Goal: Book appointment/travel/reservation

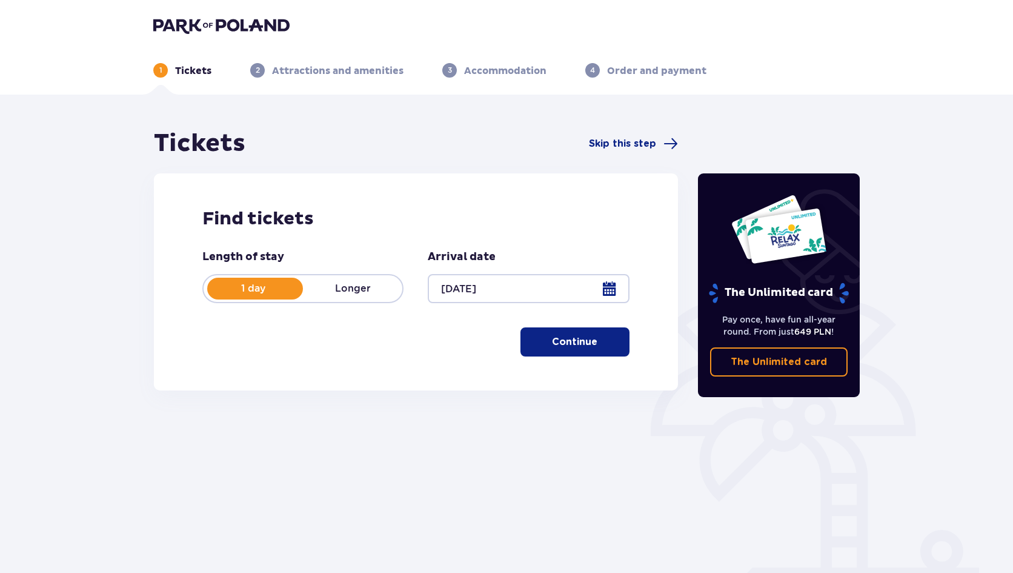
click at [565, 345] on p "Continue" at bounding box center [574, 341] width 45 height 13
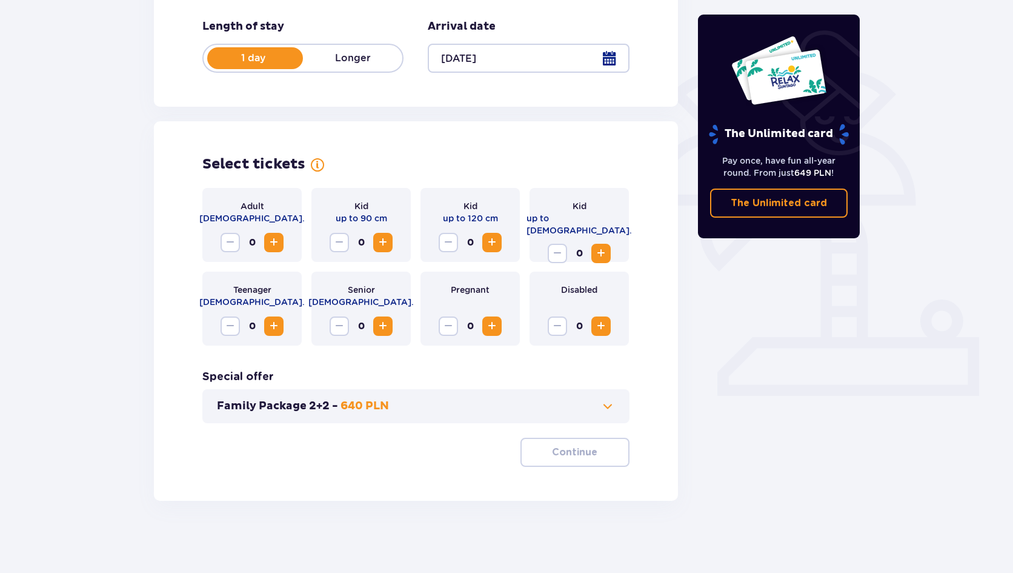
scroll to position [231, 0]
click at [273, 244] on span "Increase" at bounding box center [274, 242] width 15 height 15
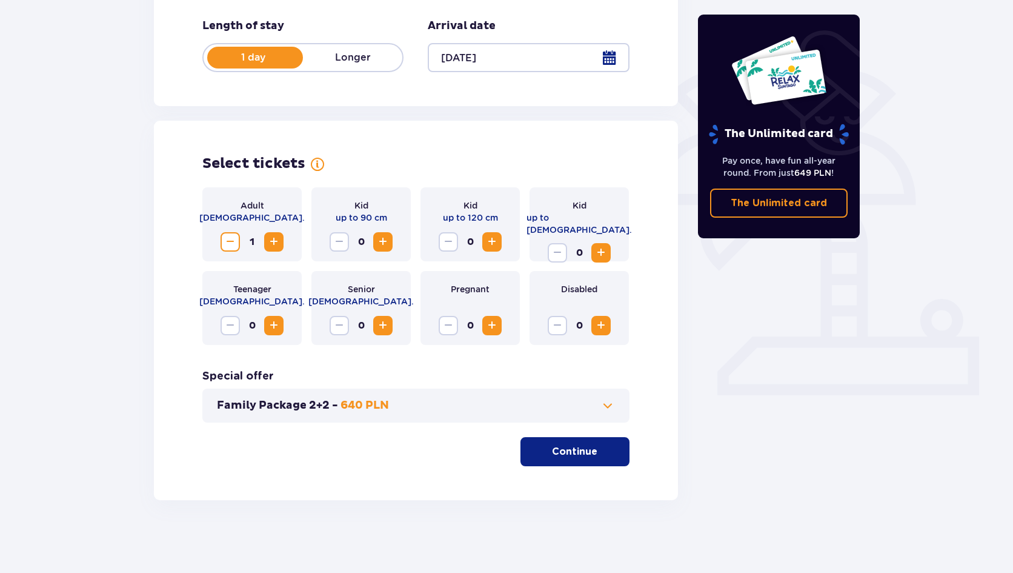
click at [273, 244] on span "Increase" at bounding box center [274, 242] width 15 height 15
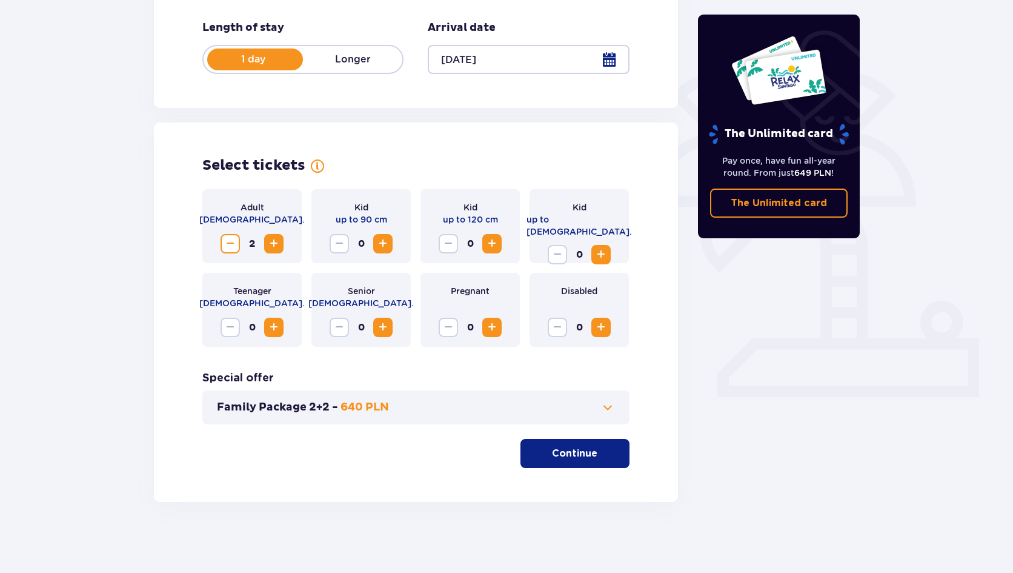
click at [562, 462] on button "Continue" at bounding box center [575, 453] width 109 height 29
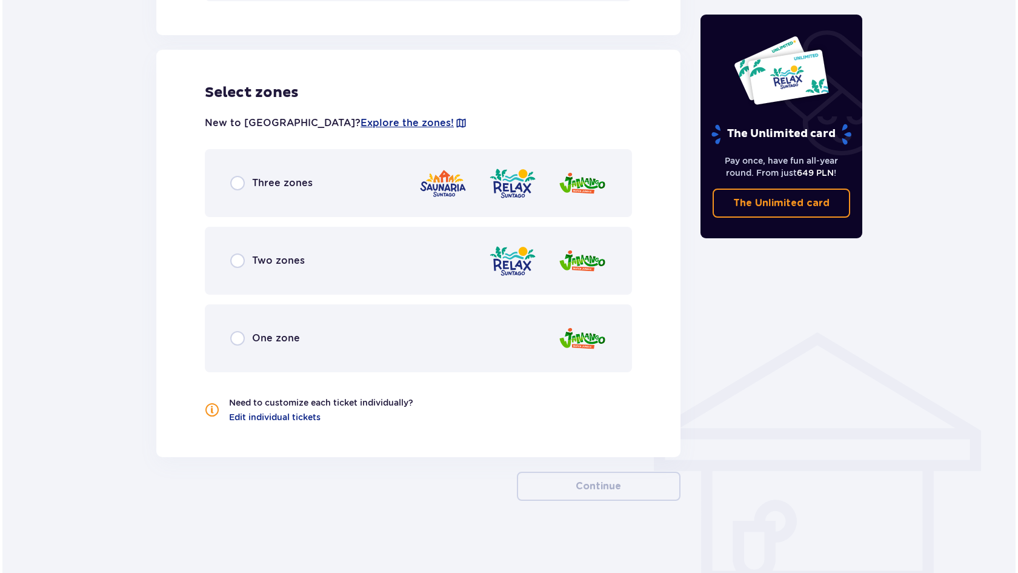
scroll to position [653, 0]
click at [358, 122] on span "Explore the zones!" at bounding box center [404, 122] width 93 height 13
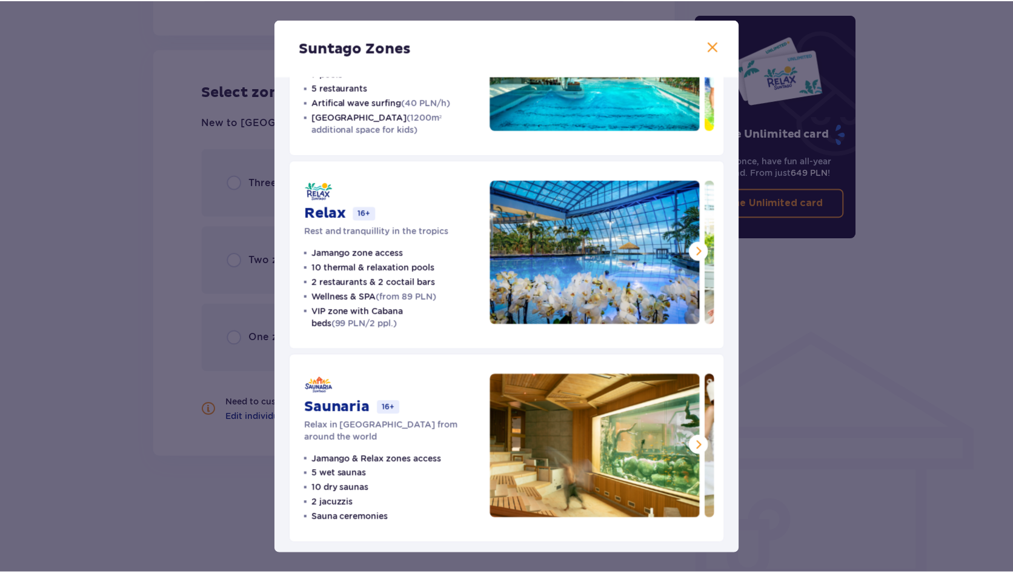
scroll to position [124, 0]
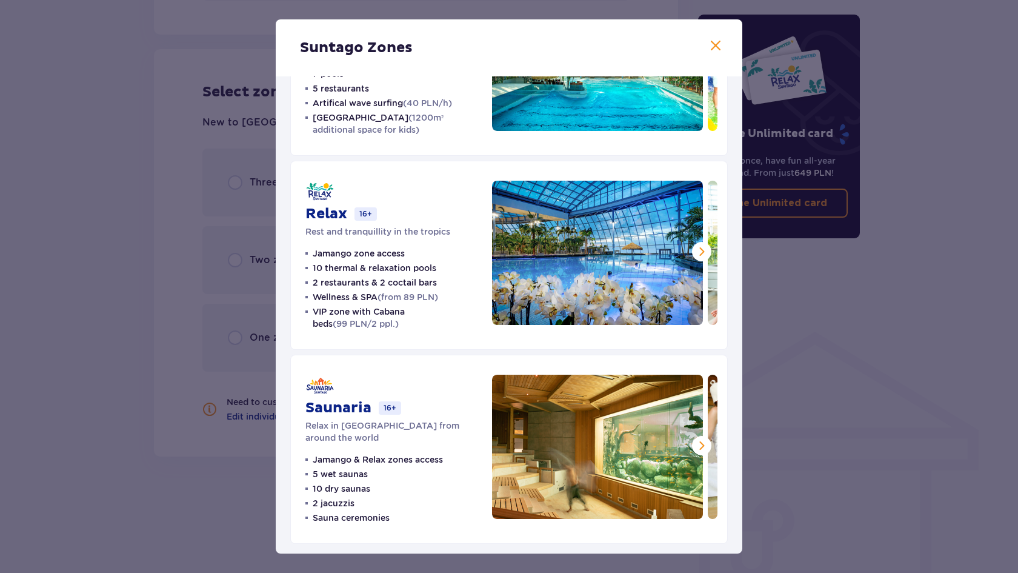
click at [874, 384] on div "Suntago Zones Jamango Water fun for the whole family 35 slides 7 pools 5 restau…" at bounding box center [509, 286] width 1018 height 573
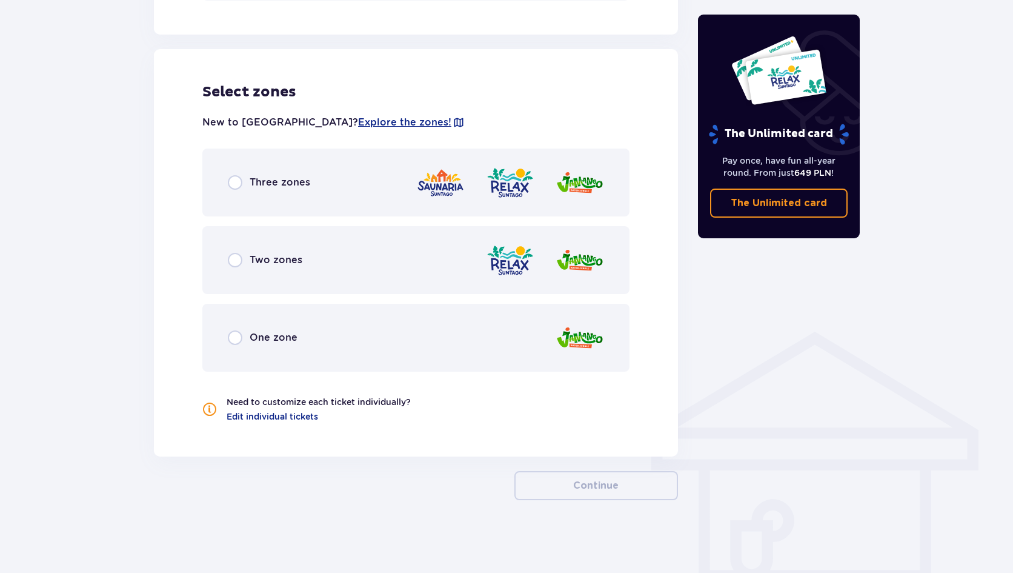
click at [233, 182] on input "radio" at bounding box center [235, 182] width 15 height 15
radio input "true"
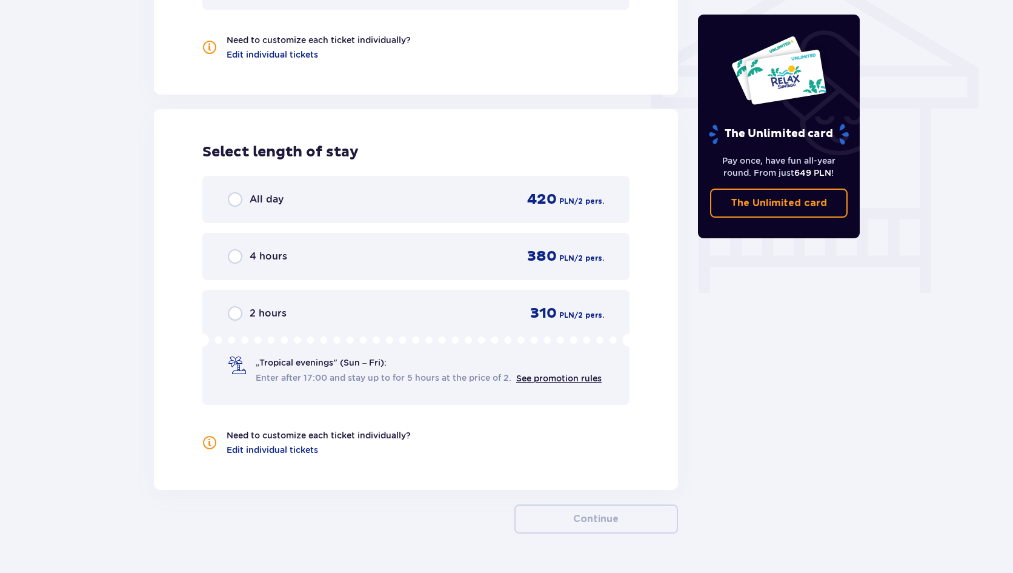
scroll to position [1015, 0]
click at [544, 379] on link "See promotion rules" at bounding box center [558, 378] width 85 height 10
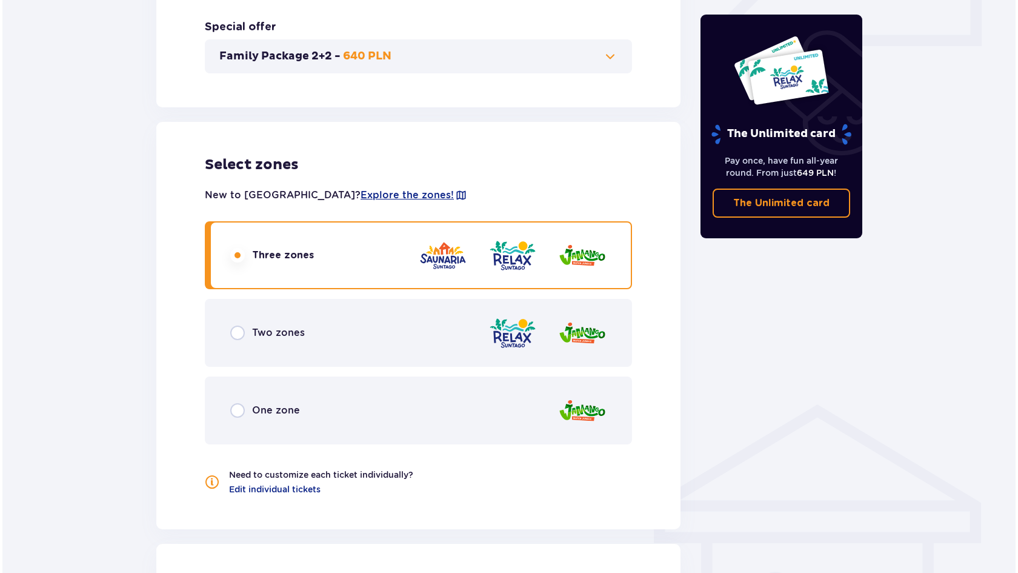
scroll to position [598, 0]
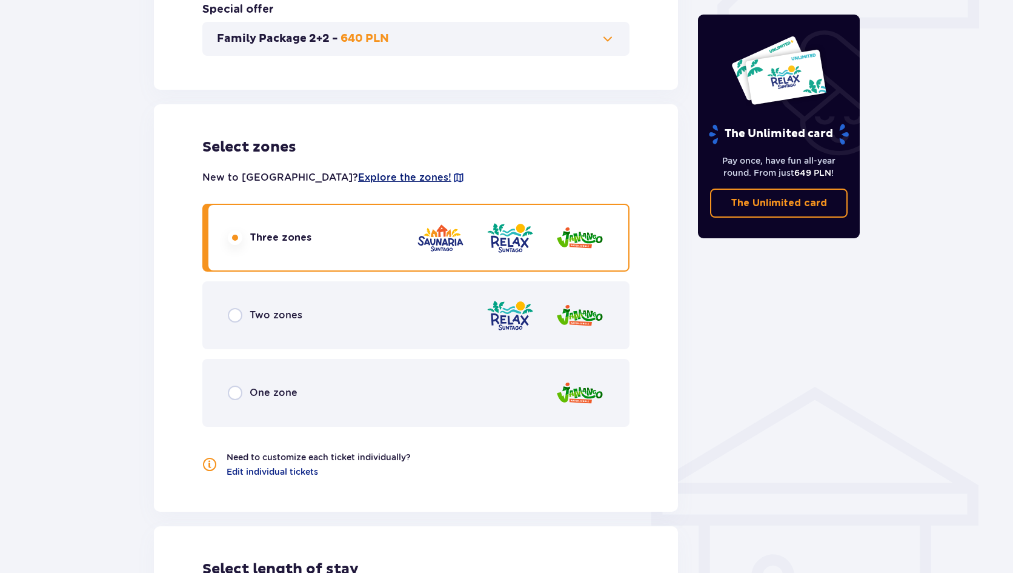
click at [358, 177] on span "Explore the zones!" at bounding box center [404, 177] width 93 height 13
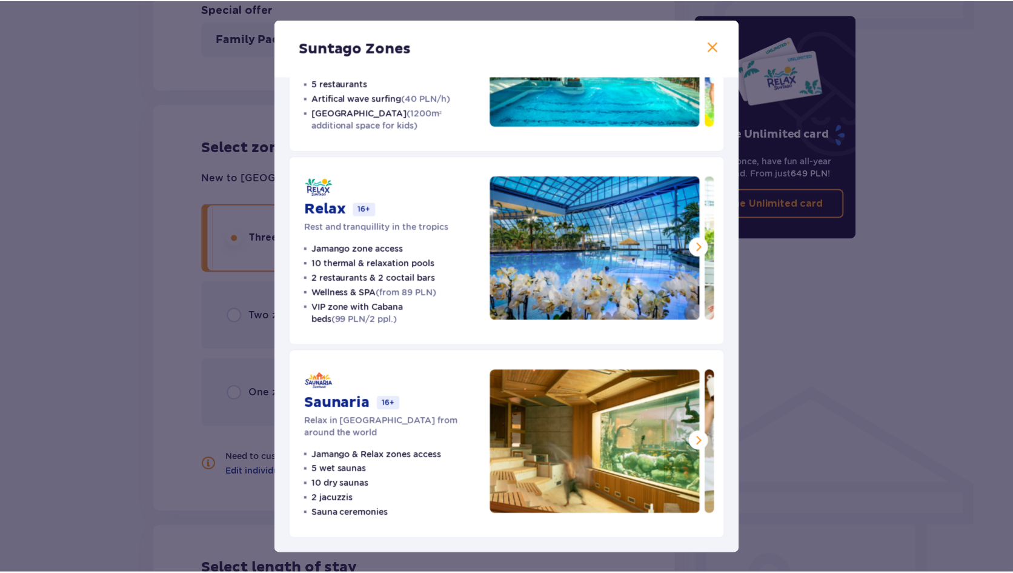
scroll to position [124, 0]
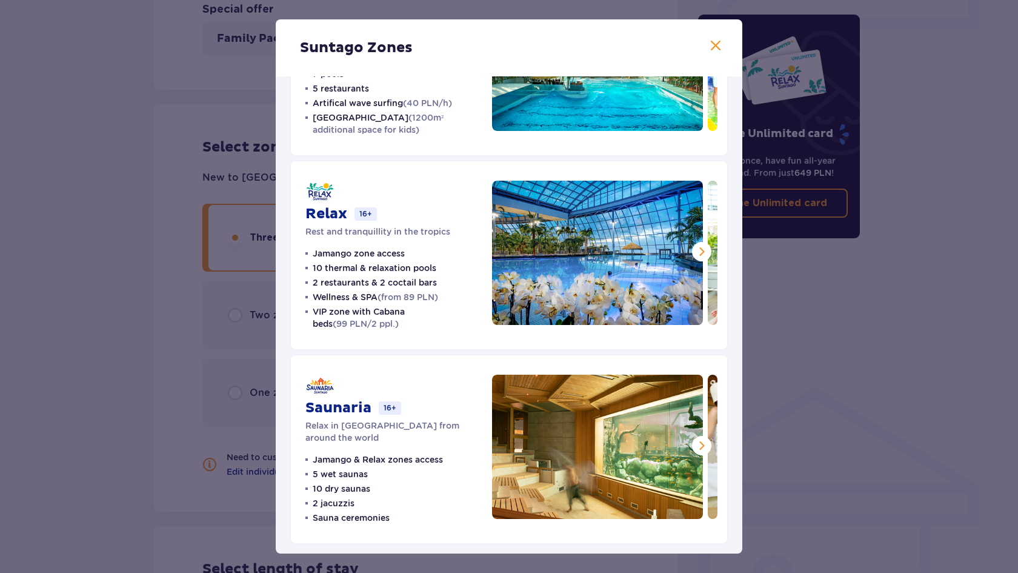
click at [701, 252] on span at bounding box center [702, 251] width 15 height 15
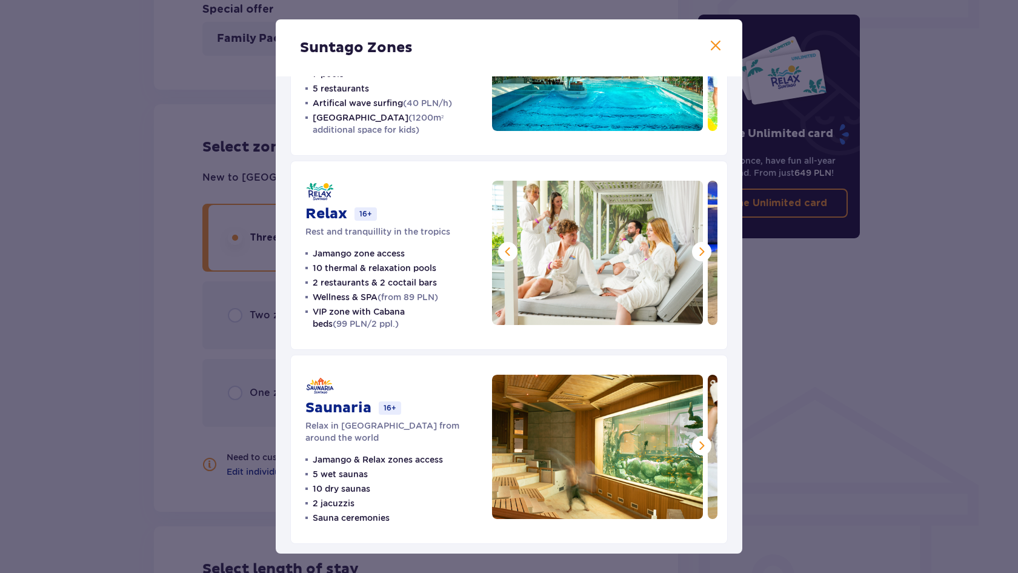
click at [701, 252] on span at bounding box center [702, 251] width 15 height 15
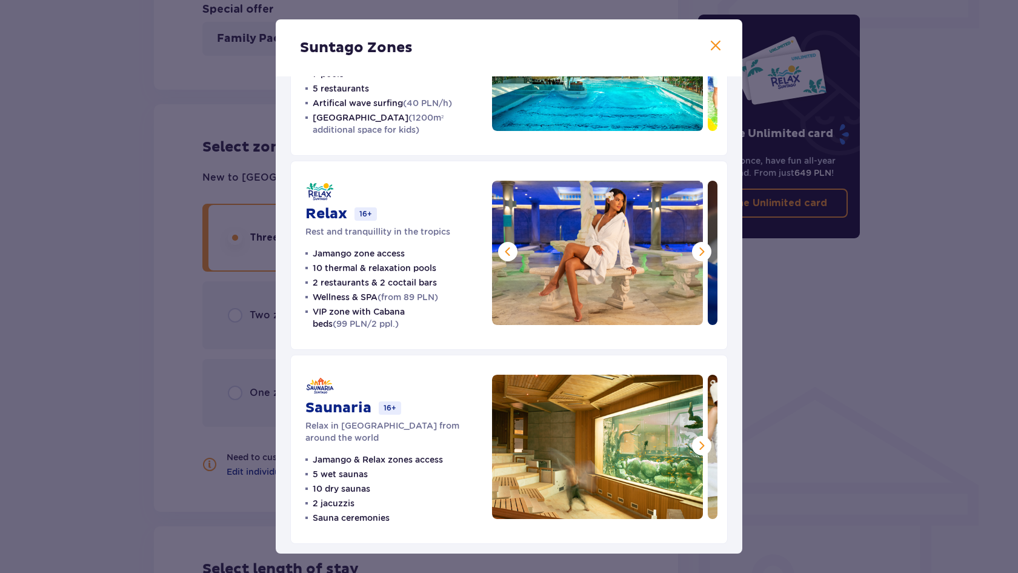
click at [701, 252] on span at bounding box center [702, 251] width 15 height 15
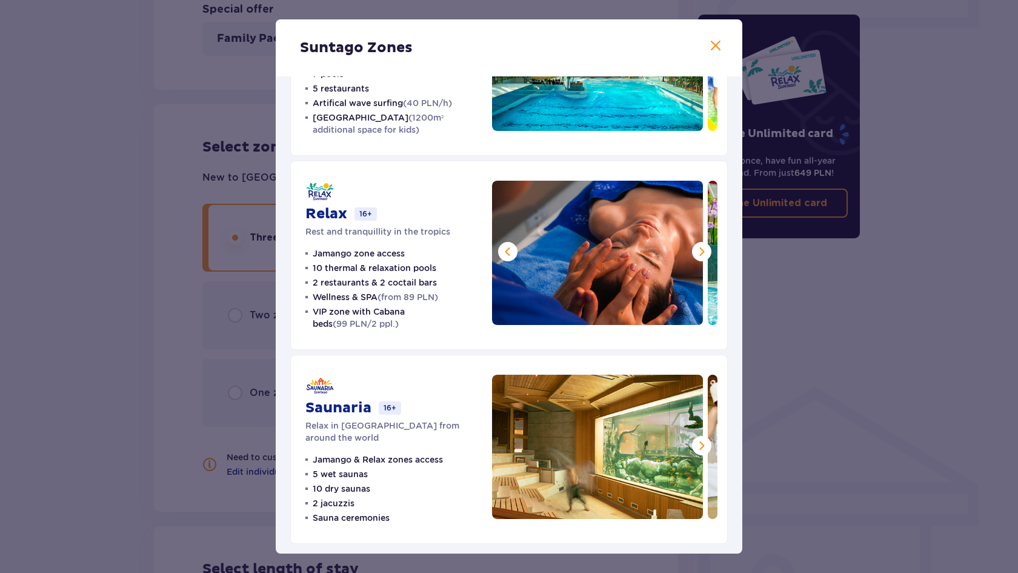
click at [701, 252] on span at bounding box center [702, 251] width 15 height 15
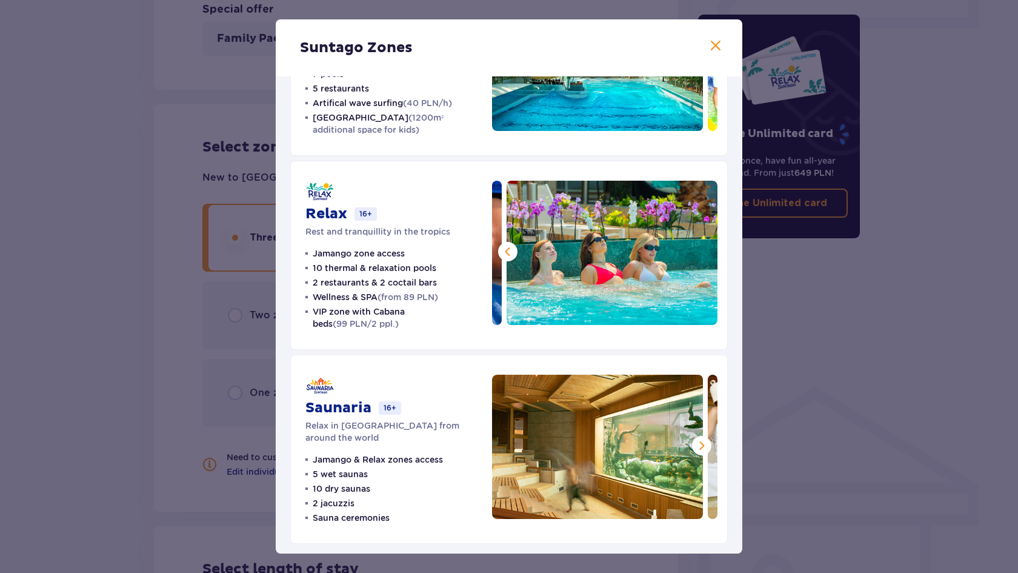
click at [701, 252] on img at bounding box center [612, 253] width 211 height 144
click at [695, 447] on span at bounding box center [702, 445] width 15 height 15
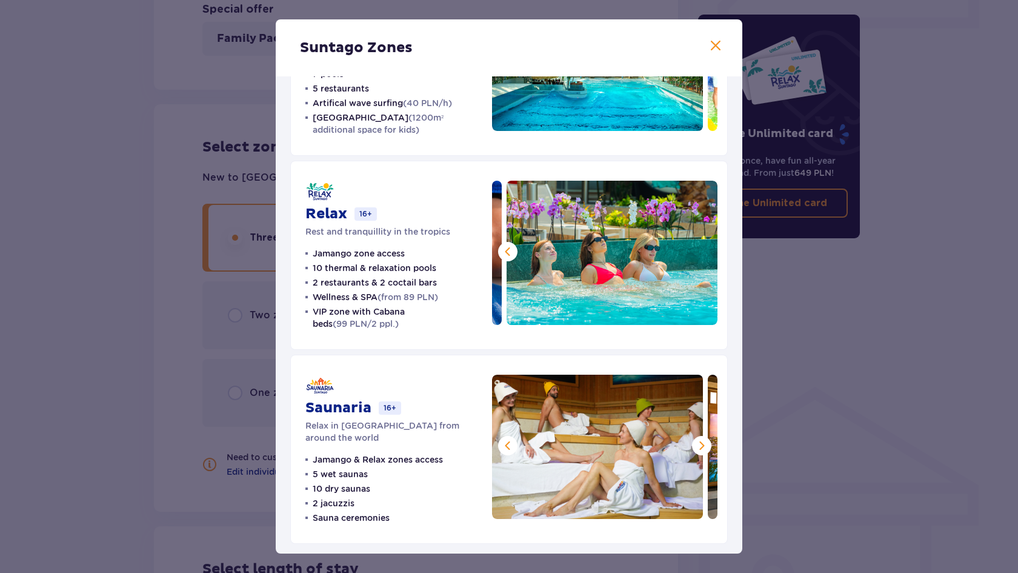
click at [695, 447] on span at bounding box center [702, 445] width 15 height 15
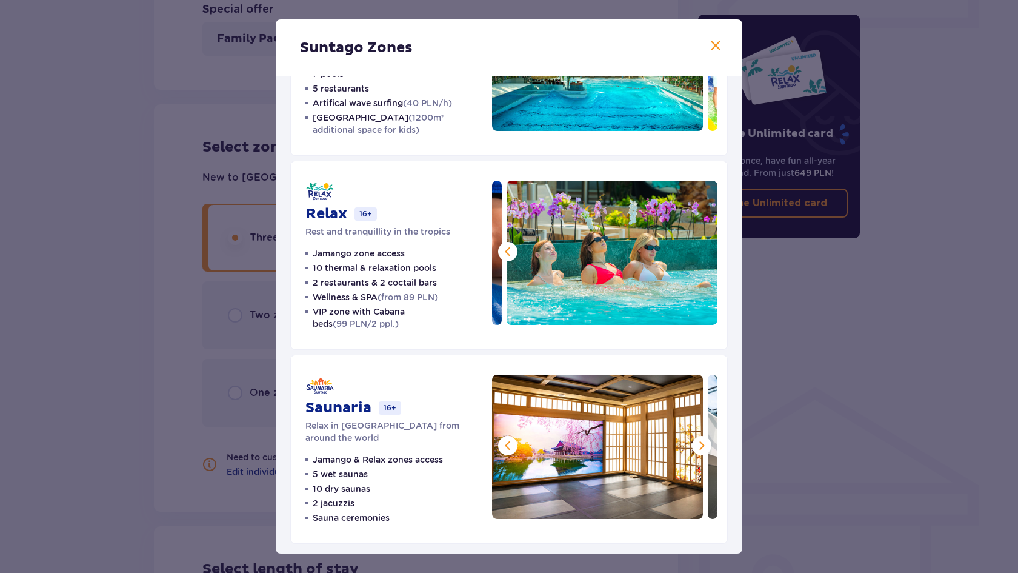
click at [695, 447] on span at bounding box center [702, 445] width 15 height 15
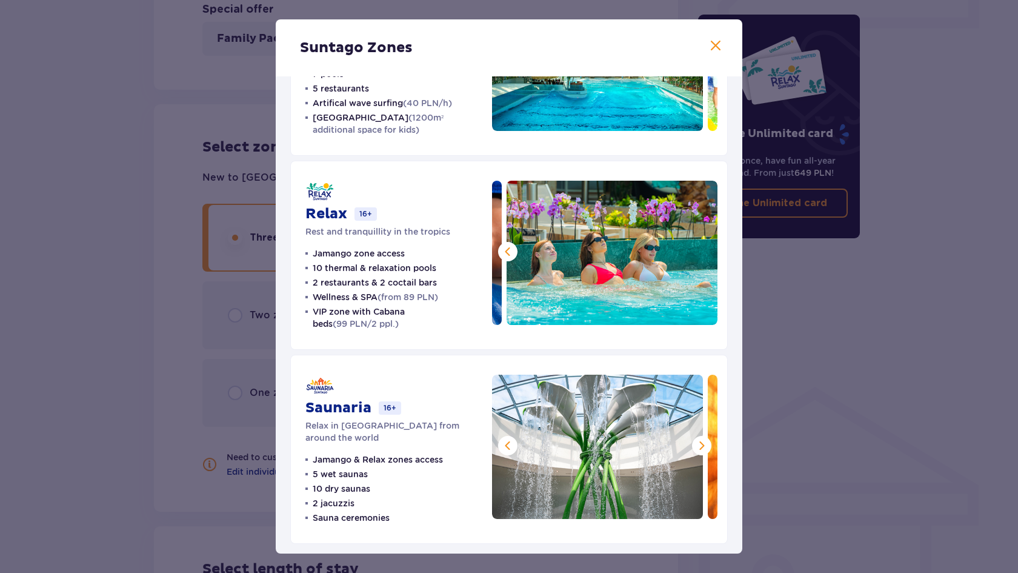
click at [695, 447] on span at bounding box center [702, 445] width 15 height 15
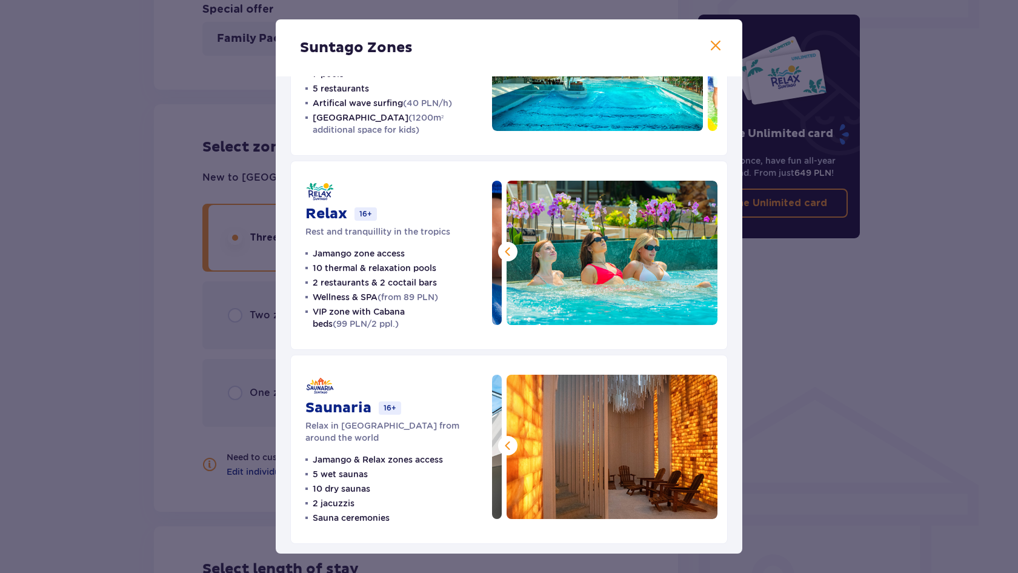
click at [695, 447] on img at bounding box center [612, 447] width 211 height 144
click at [709, 47] on span at bounding box center [715, 46] width 15 height 15
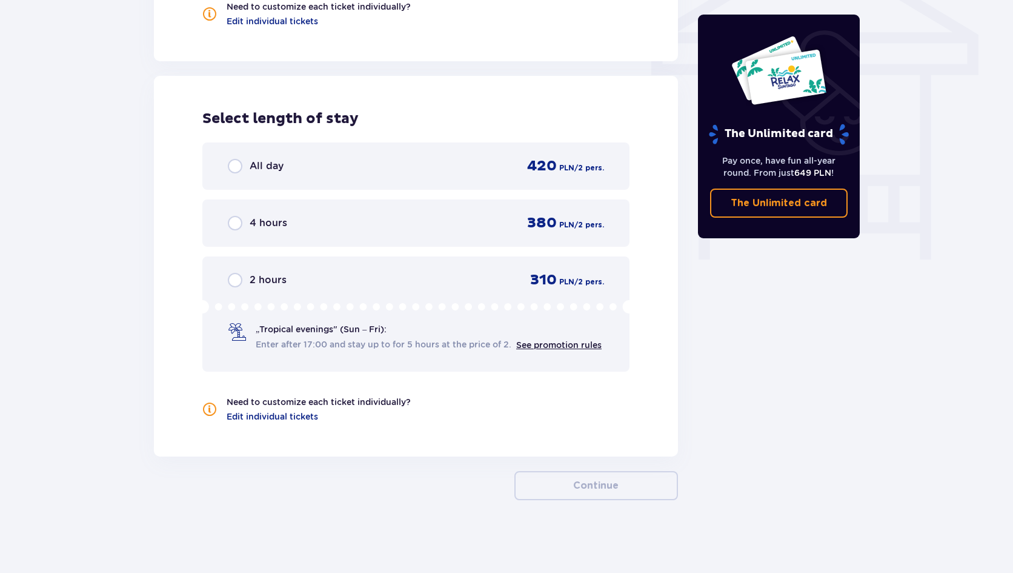
scroll to position [1048, 0]
click at [264, 222] on span "4 hours" at bounding box center [269, 222] width 38 height 13
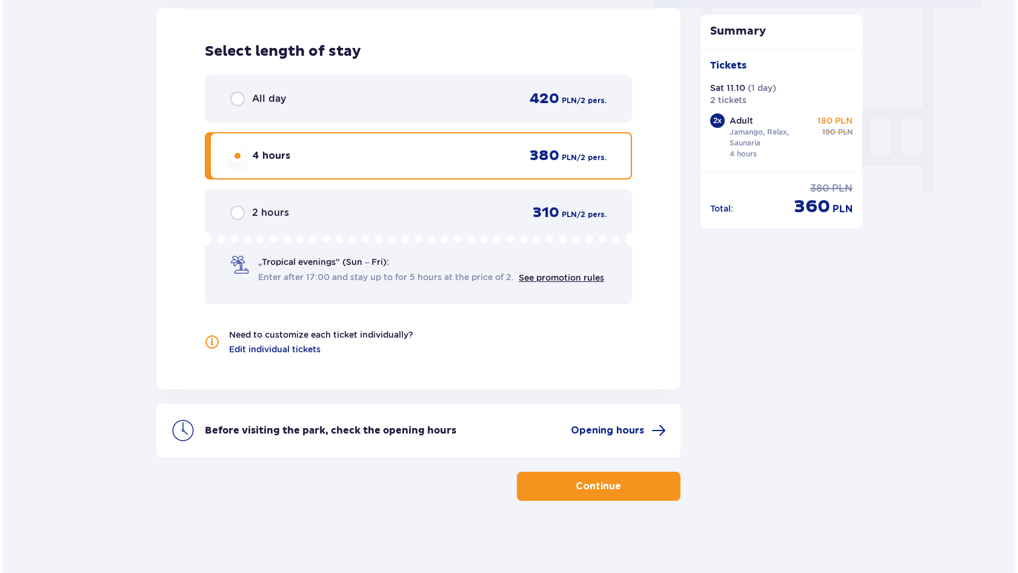
scroll to position [1116, 0]
click at [611, 425] on span "Opening hours" at bounding box center [604, 429] width 73 height 13
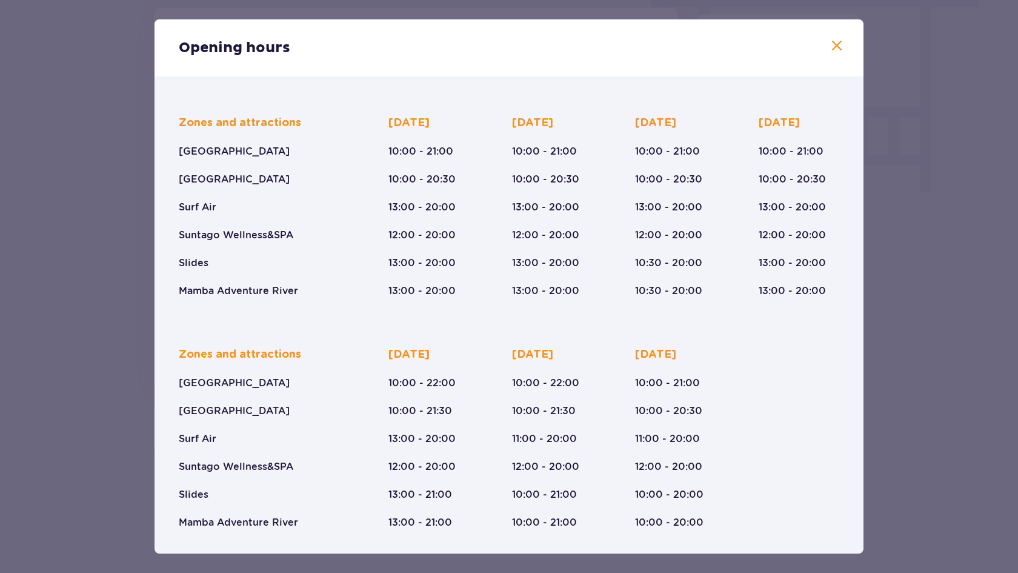
scroll to position [68, 0]
click at [220, 505] on div "Zones and attractions [GEOGRAPHIC_DATA] [GEOGRAPHIC_DATA] Surf Air Suntago Well…" at bounding box center [262, 438] width 167 height 182
click at [831, 45] on span at bounding box center [837, 46] width 15 height 15
